Goal: Communication & Community: Answer question/provide support

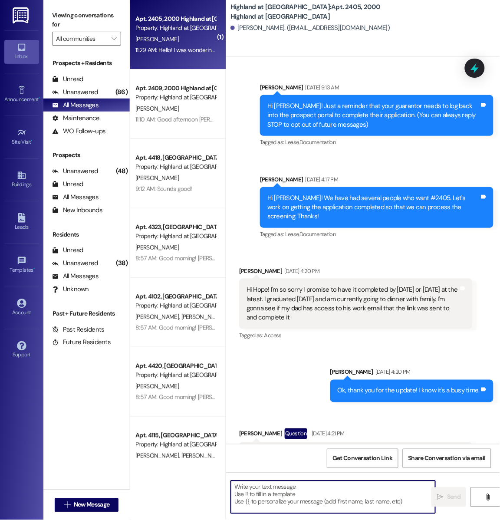
scroll to position [5928, 0]
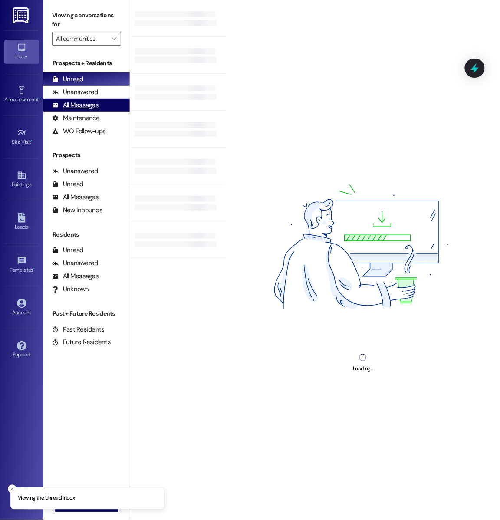
click at [91, 109] on div "All Messages" at bounding box center [75, 105] width 46 height 9
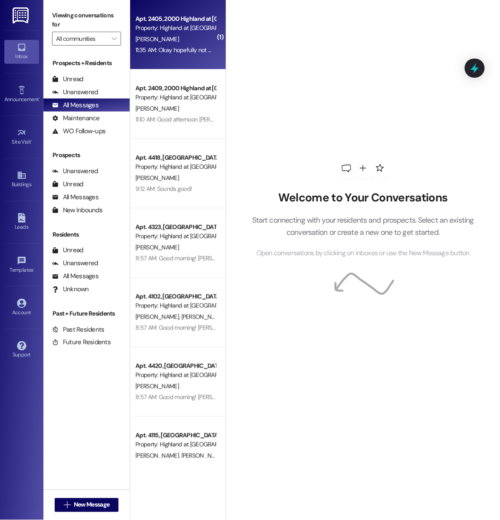
click at [219, 29] on div "Apt. 2405, 2000 Highland at [GEOGRAPHIC_DATA] Property: Highland at [GEOGRAPHIC…" at bounding box center [177, 34] width 95 height 69
